Goal: Task Accomplishment & Management: Complete application form

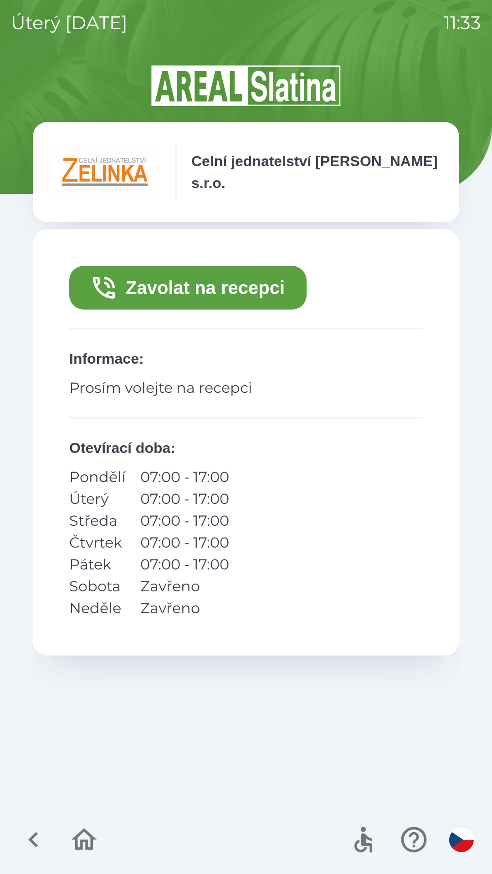
click at [220, 290] on button "Zavolat na recepci" at bounding box center [187, 288] width 237 height 44
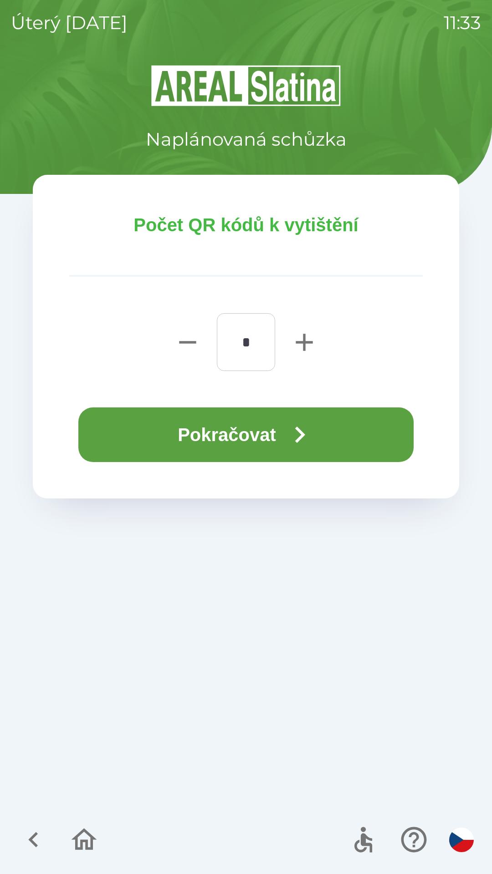
click at [248, 428] on button "Pokračovat" at bounding box center [245, 435] width 335 height 55
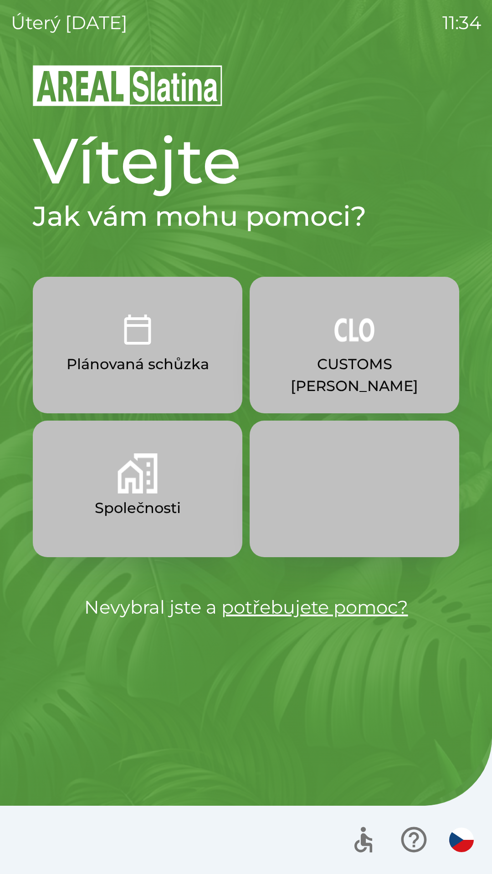
click at [342, 371] on p "CUSTOMS [PERSON_NAME]" at bounding box center [354, 375] width 166 height 44
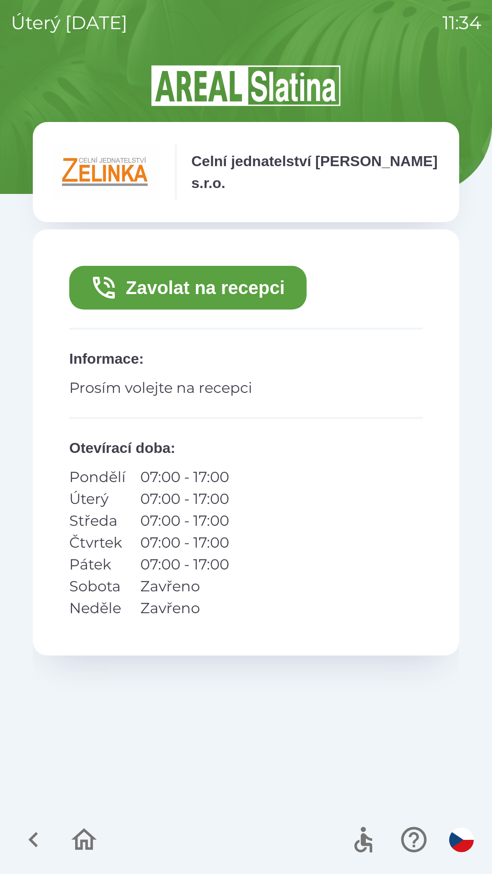
click at [266, 296] on button "Zavolat na recepci" at bounding box center [187, 288] width 237 height 44
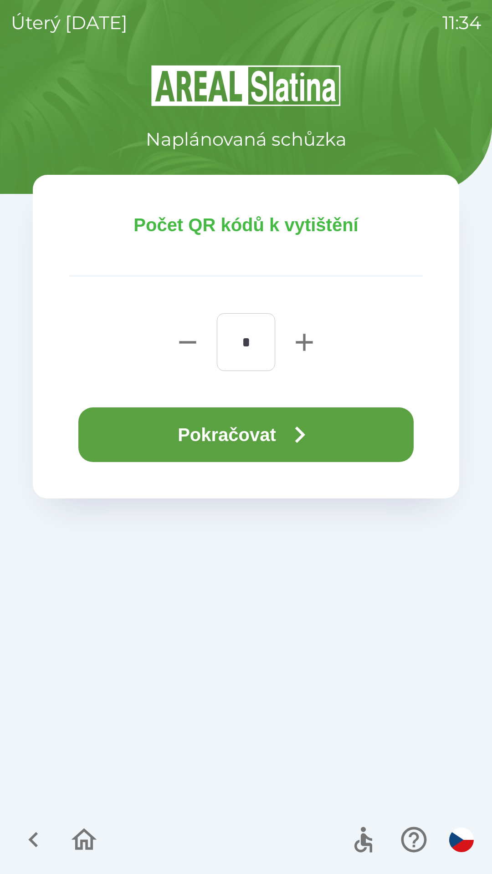
click at [376, 424] on button "Pokračovat" at bounding box center [245, 435] width 335 height 55
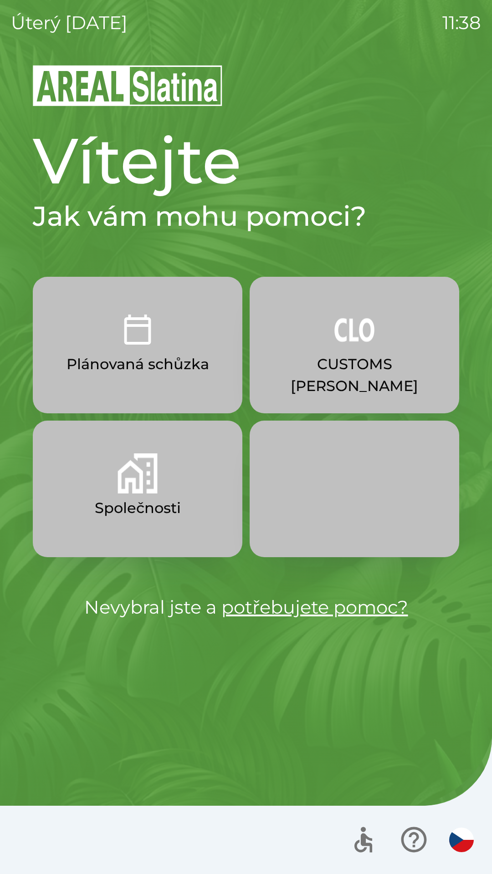
click at [196, 490] on button "Společnosti" at bounding box center [137, 489] width 209 height 137
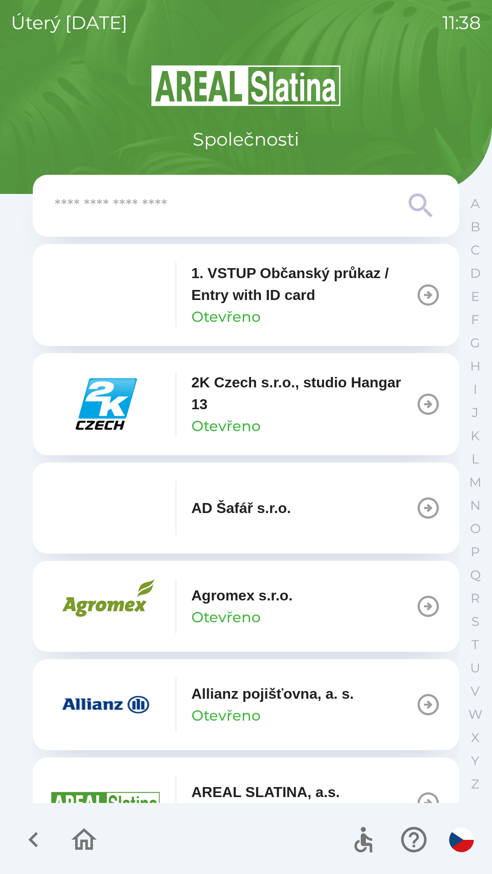
click at [409, 207] on icon at bounding box center [420, 205] width 33 height 33
click at [256, 202] on input "text" at bounding box center [228, 206] width 346 height 25
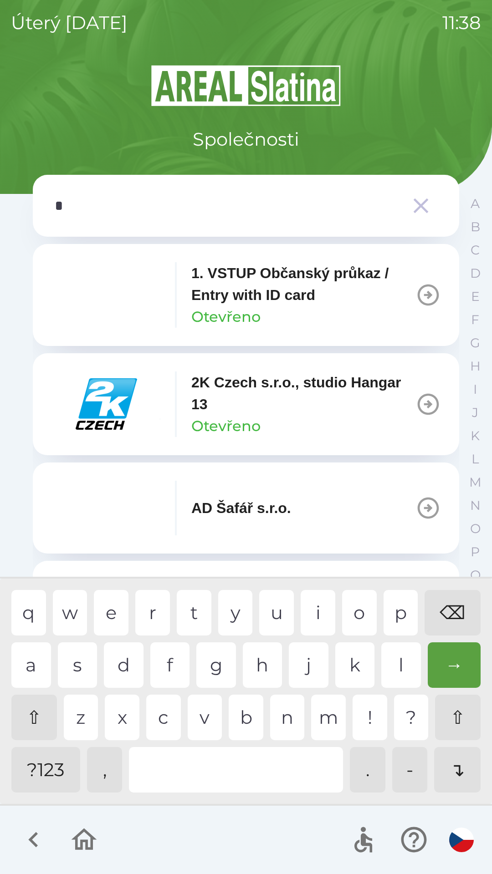
click at [362, 615] on div "o" at bounding box center [359, 613] width 35 height 46
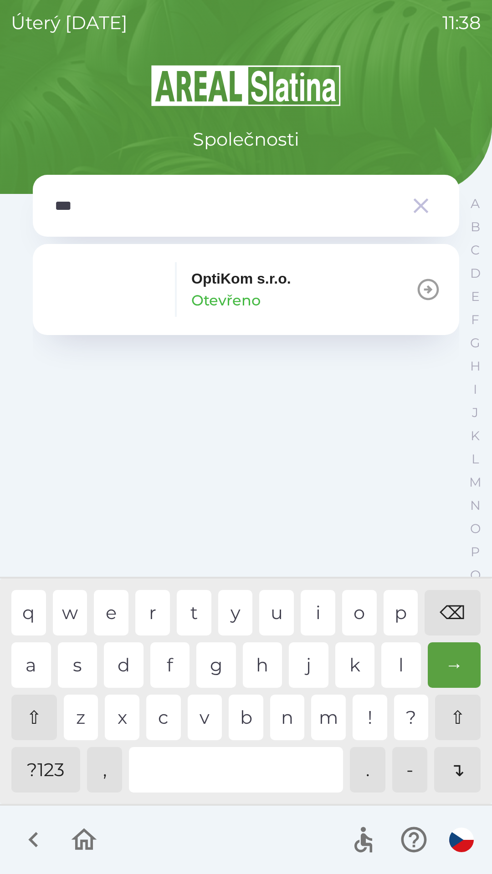
type input "****"
click at [307, 603] on div "i" at bounding box center [318, 613] width 35 height 46
click at [286, 288] on p "OptiKom s.r.o." at bounding box center [241, 279] width 100 height 22
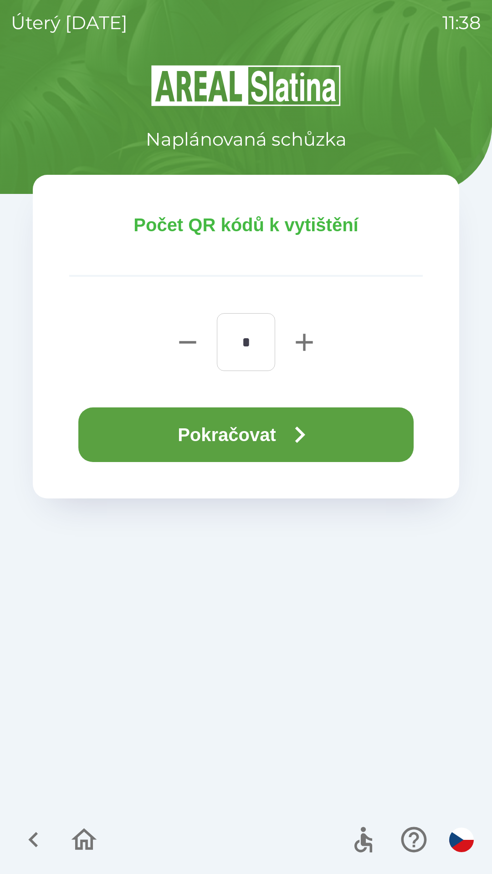
click at [237, 459] on button "Pokračovat" at bounding box center [245, 435] width 335 height 55
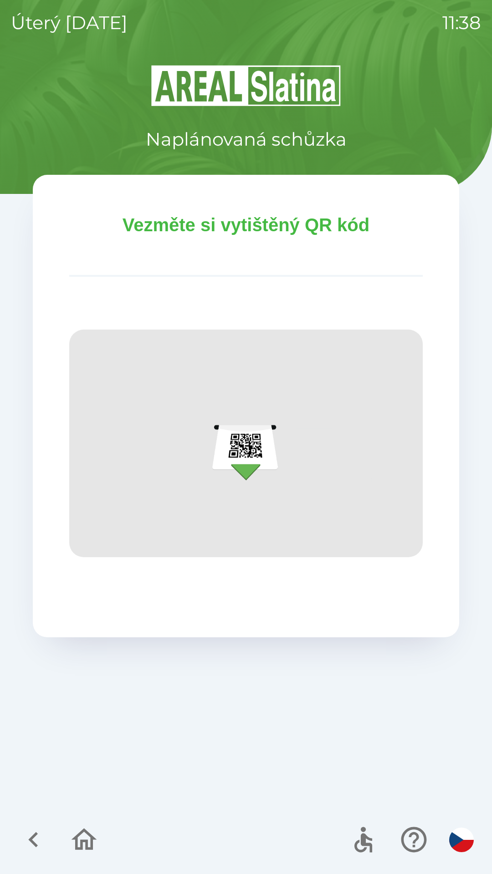
click at [252, 428] on img at bounding box center [245, 444] width 353 height 228
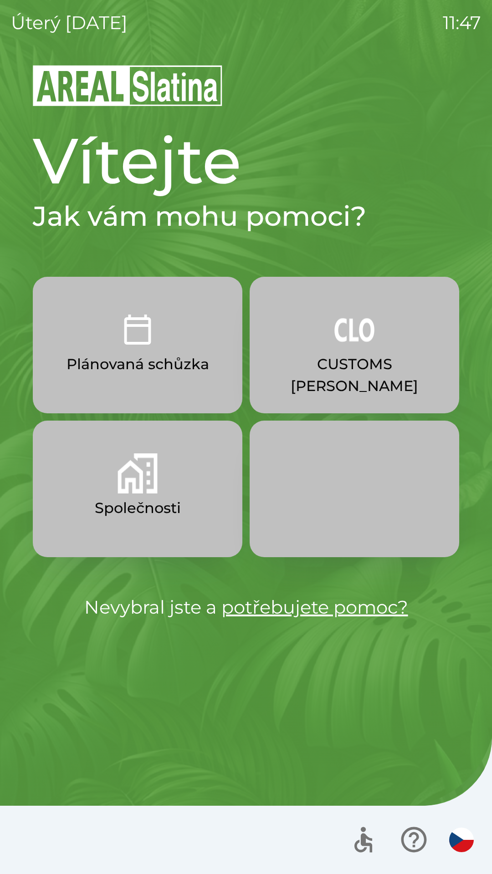
click at [460, 835] on img "button" at bounding box center [461, 840] width 25 height 25
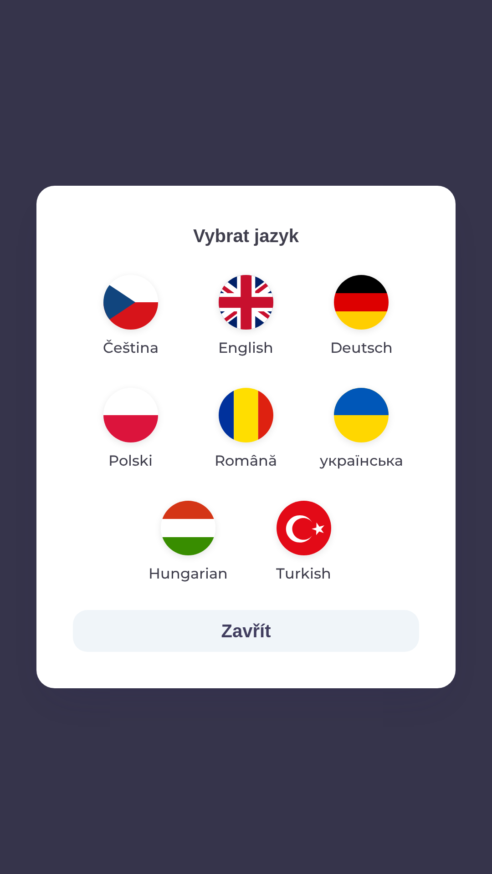
click at [247, 296] on img "button" at bounding box center [246, 302] width 55 height 55
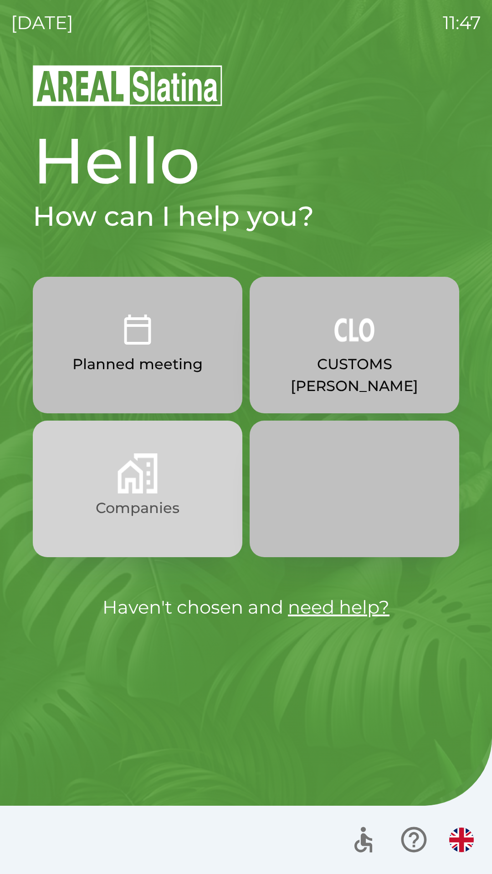
click at [154, 484] on img "button" at bounding box center [137, 474] width 40 height 40
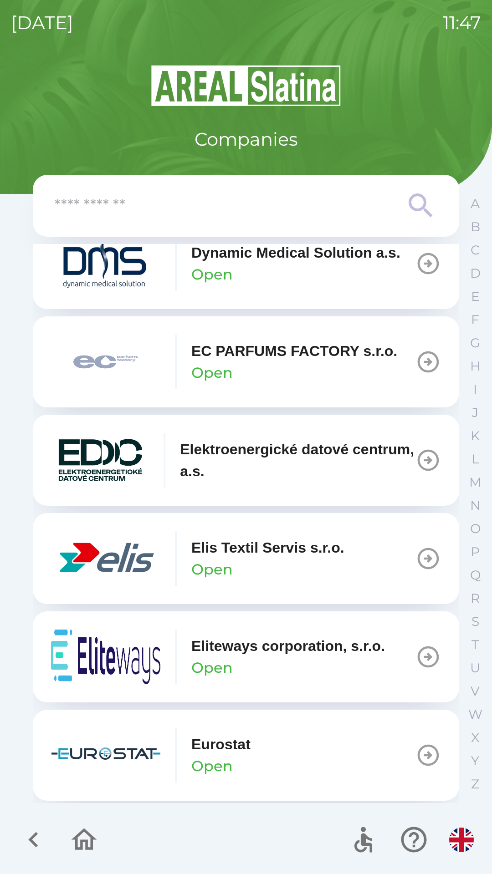
scroll to position [2397, 0]
click at [417, 566] on icon "button" at bounding box center [427, 559] width 25 height 25
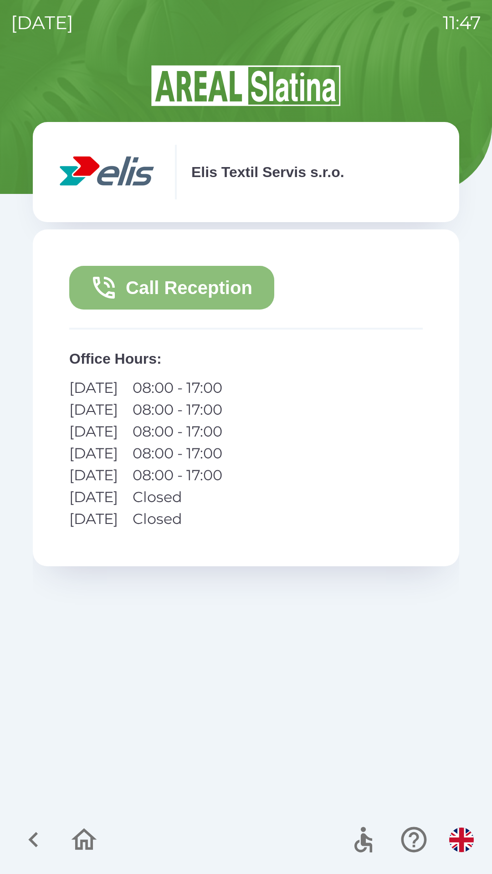
click at [232, 287] on button "Call Reception" at bounding box center [171, 288] width 205 height 44
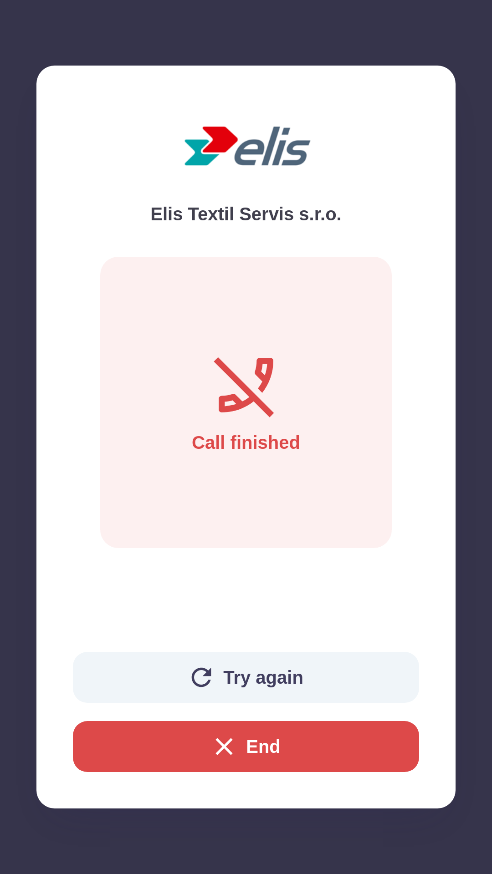
click at [273, 741] on button "End" at bounding box center [246, 746] width 346 height 51
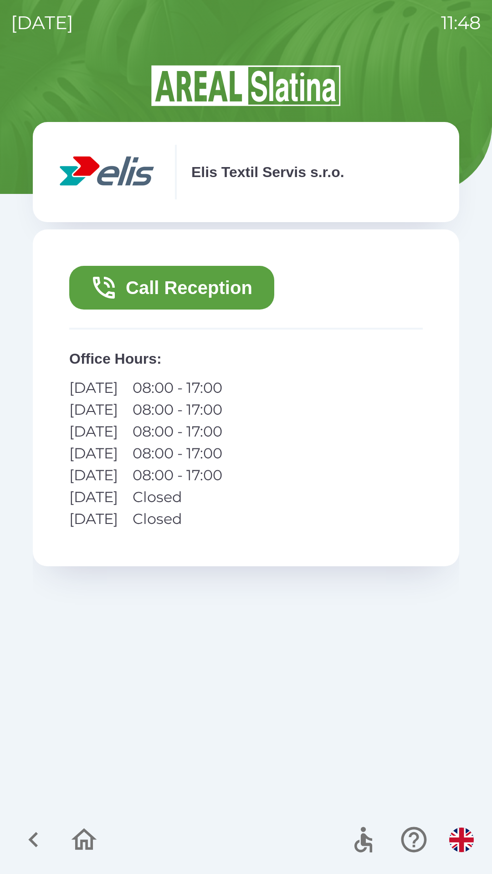
click at [191, 287] on button "Call Reception" at bounding box center [171, 288] width 205 height 44
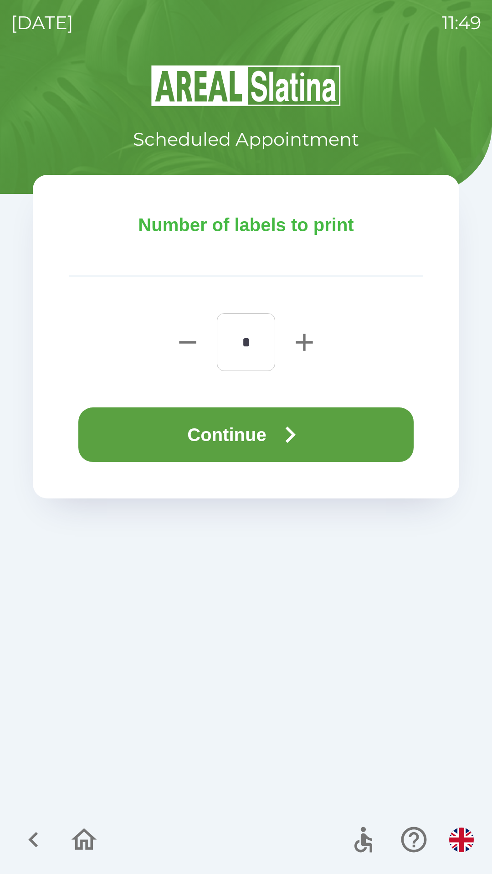
click at [205, 437] on button "Continue" at bounding box center [245, 435] width 335 height 55
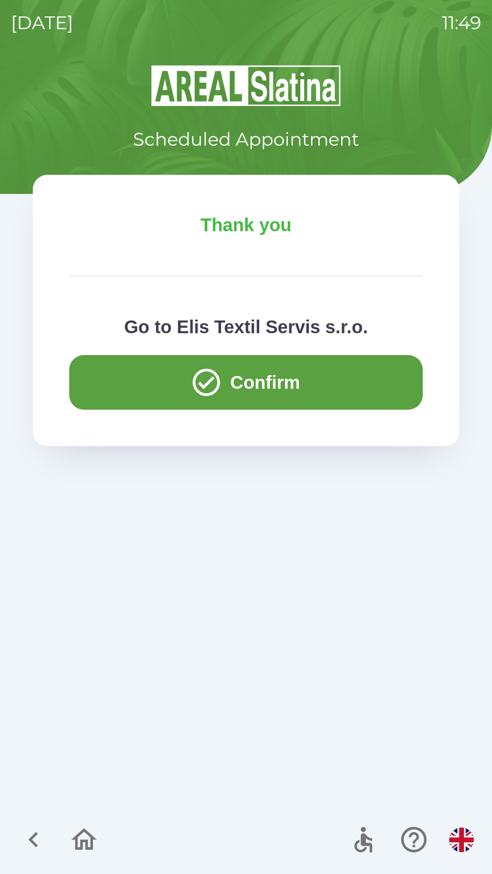
click at [147, 377] on button "Confirm" at bounding box center [245, 382] width 353 height 55
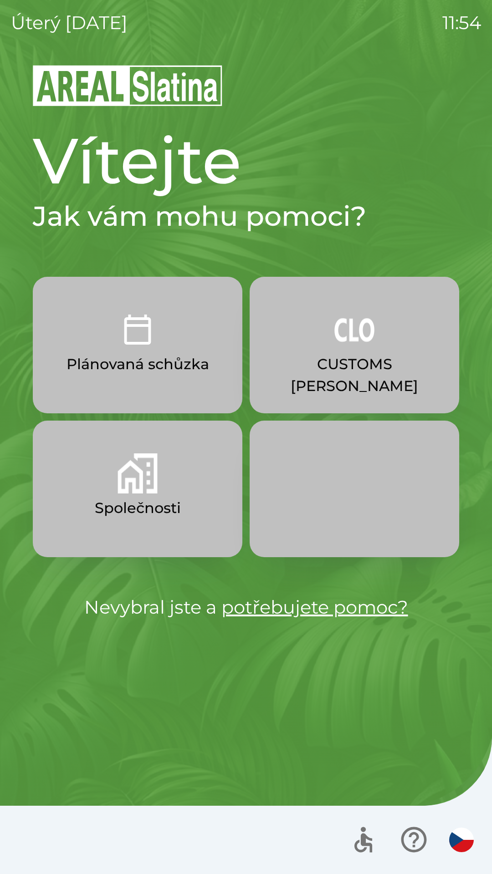
click at [102, 500] on p "Společnosti" at bounding box center [138, 508] width 86 height 22
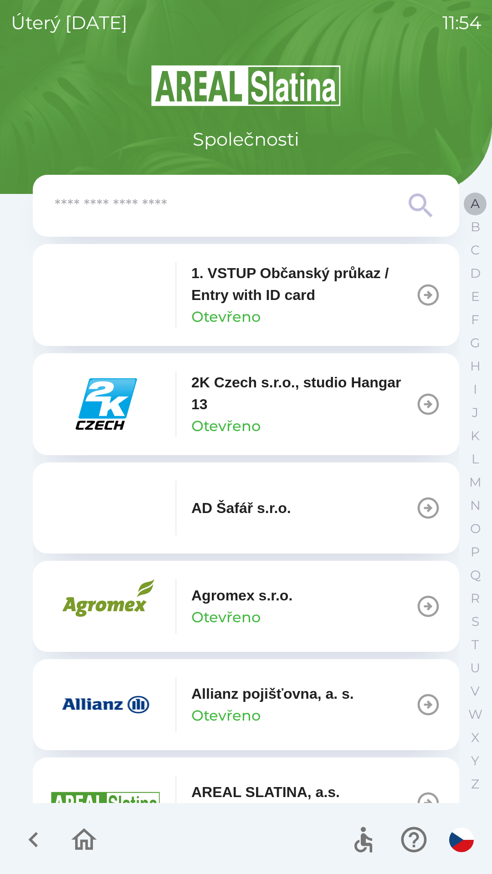
click at [467, 208] on button "A" at bounding box center [475, 203] width 23 height 23
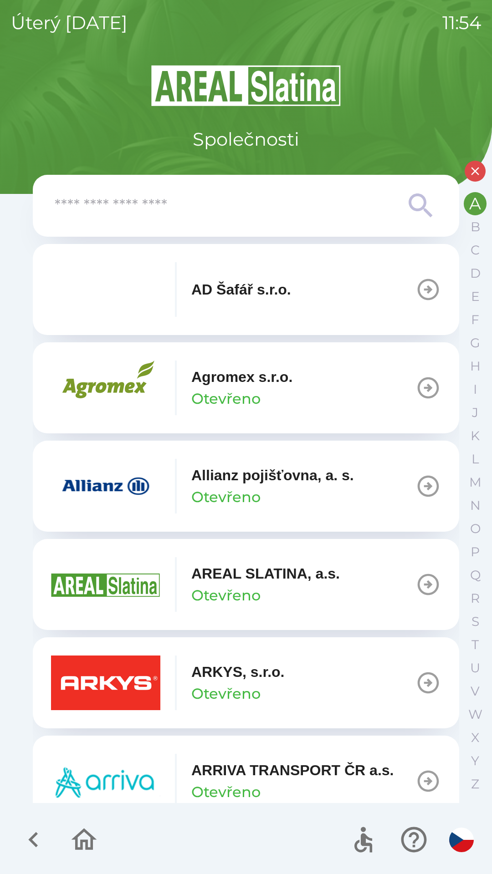
click at [224, 671] on p "ARKYS, s.r.o." at bounding box center [237, 672] width 93 height 22
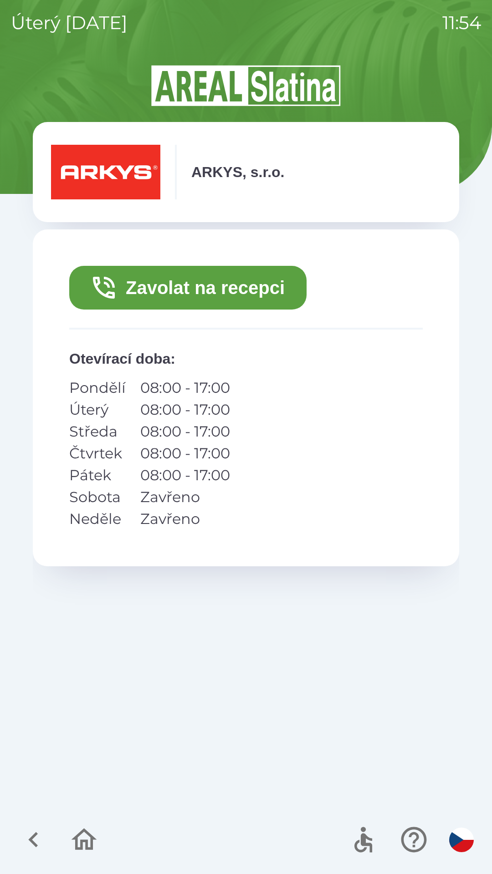
click at [192, 288] on button "Zavolat na recepci" at bounding box center [187, 288] width 237 height 44
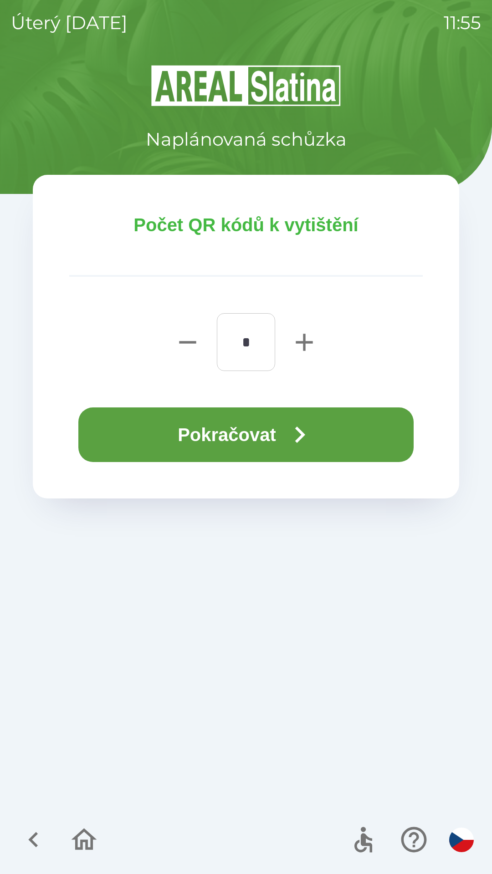
click at [166, 428] on button "Pokračovat" at bounding box center [245, 435] width 335 height 55
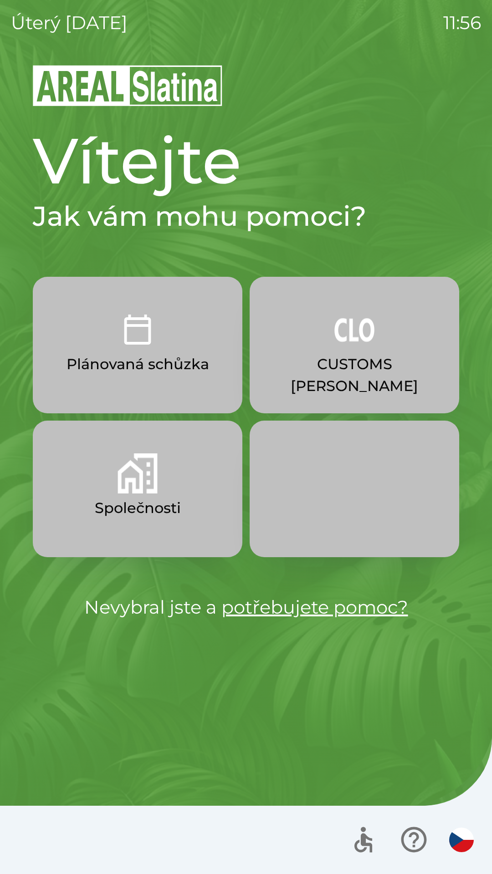
click at [348, 342] on img "button" at bounding box center [354, 330] width 40 height 40
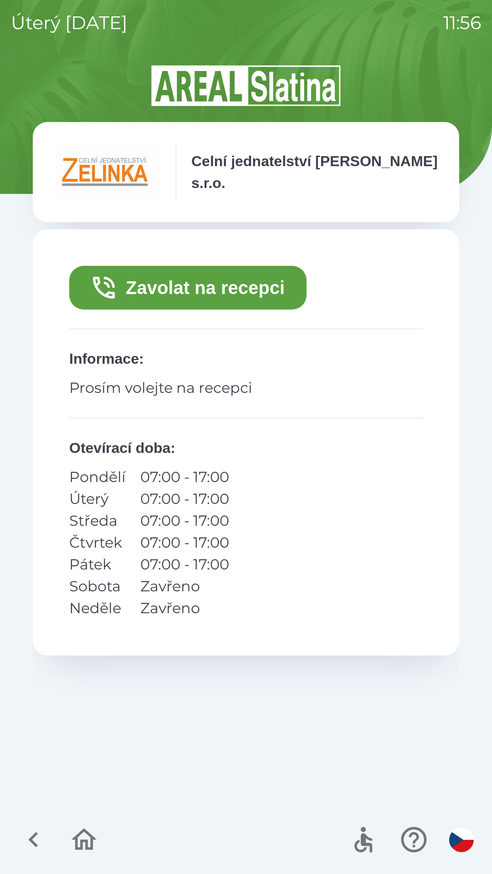
click at [259, 287] on button "Zavolat na recepci" at bounding box center [187, 288] width 237 height 44
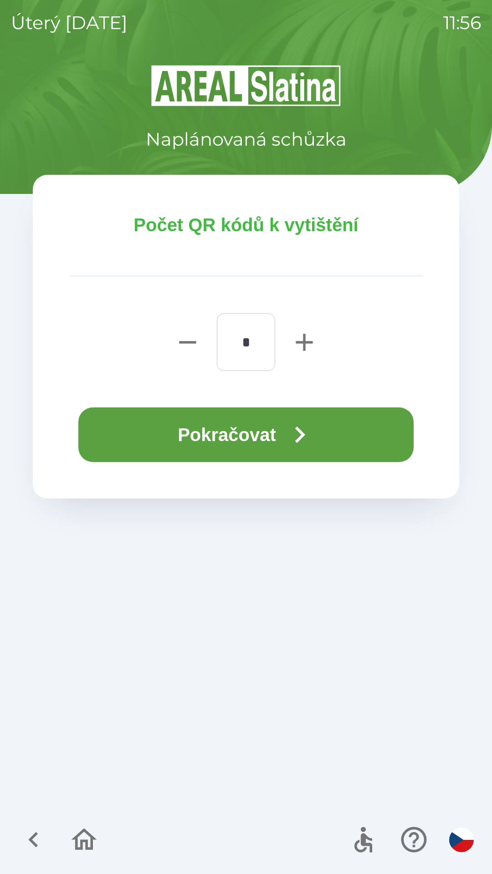
click at [247, 434] on button "Pokračovat" at bounding box center [245, 435] width 335 height 55
